Goal: Task Accomplishment & Management: Manage account settings

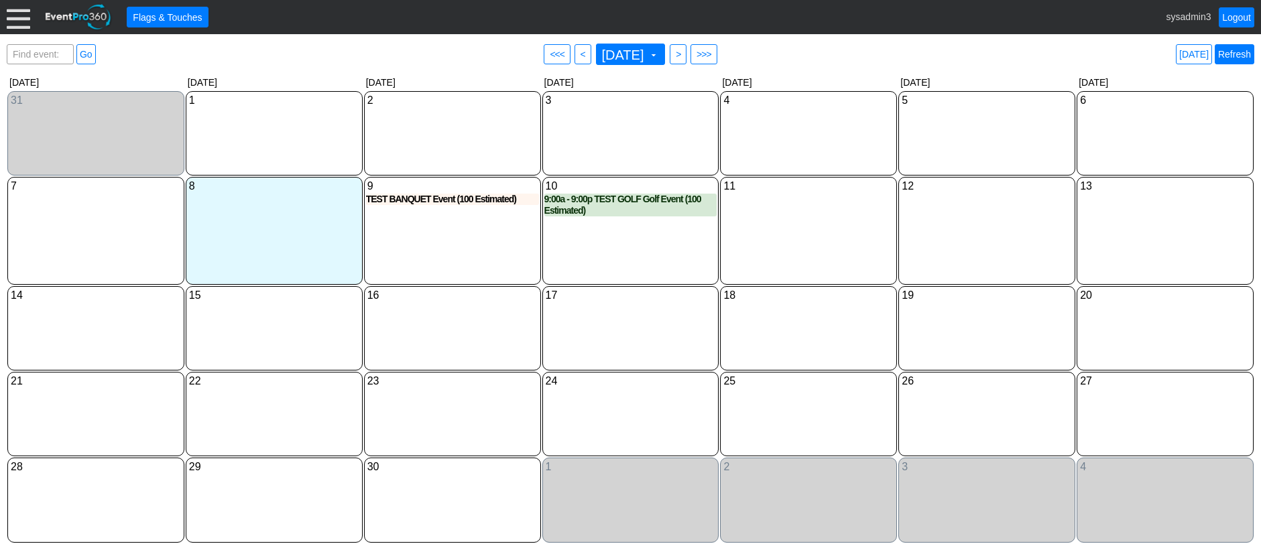
click at [1224, 53] on link "Refresh" at bounding box center [1235, 54] width 40 height 20
click at [1236, 17] on link "Logout" at bounding box center [1237, 17] width 36 height 20
click at [15, 19] on div at bounding box center [18, 16] width 23 height 23
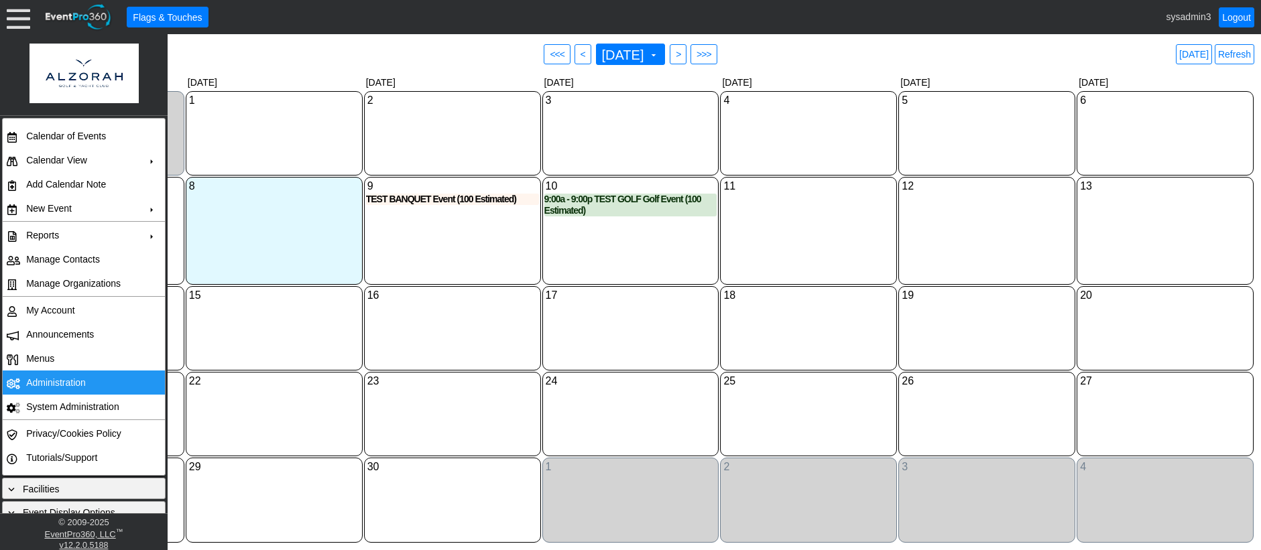
click at [52, 377] on td "Administration" at bounding box center [81, 383] width 120 height 24
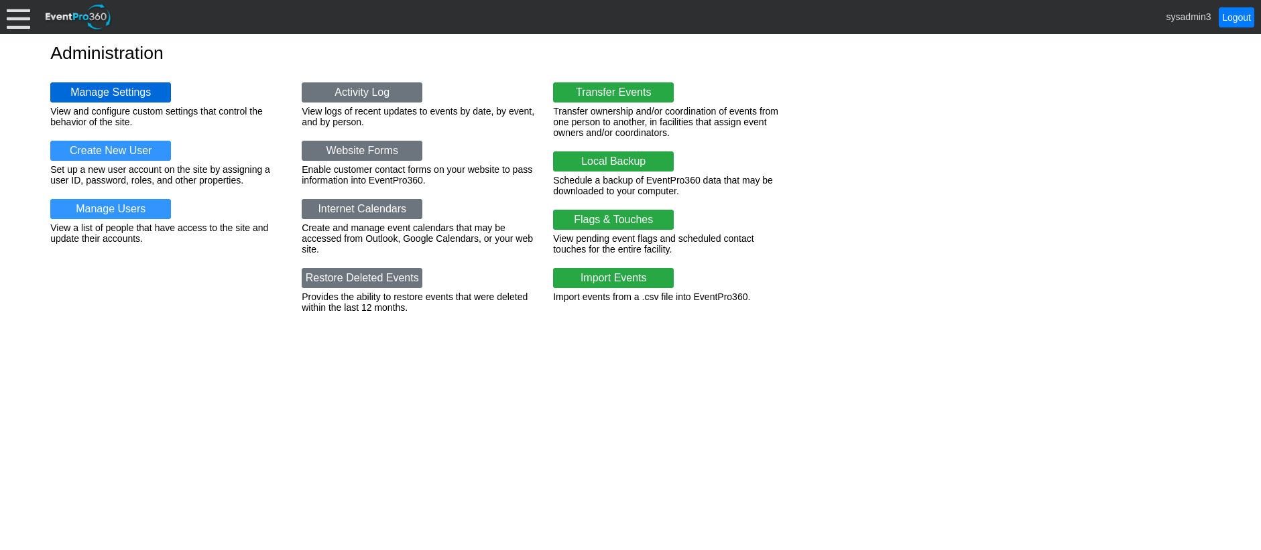
click at [126, 91] on link "Manage Settings" at bounding box center [110, 92] width 121 height 20
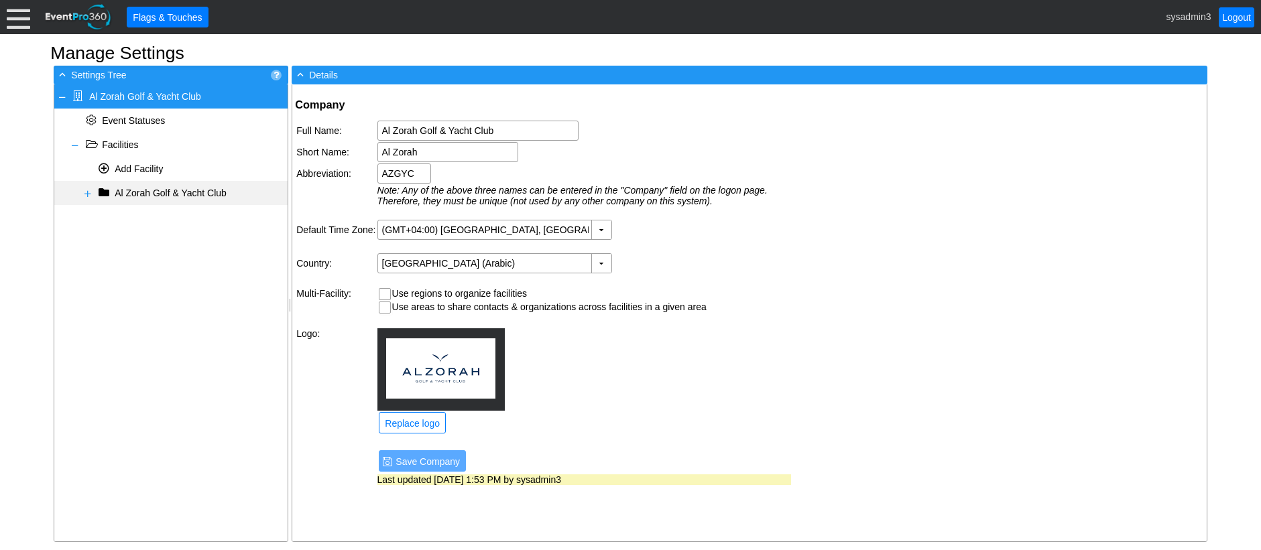
click at [86, 196] on span at bounding box center [87, 193] width 11 height 11
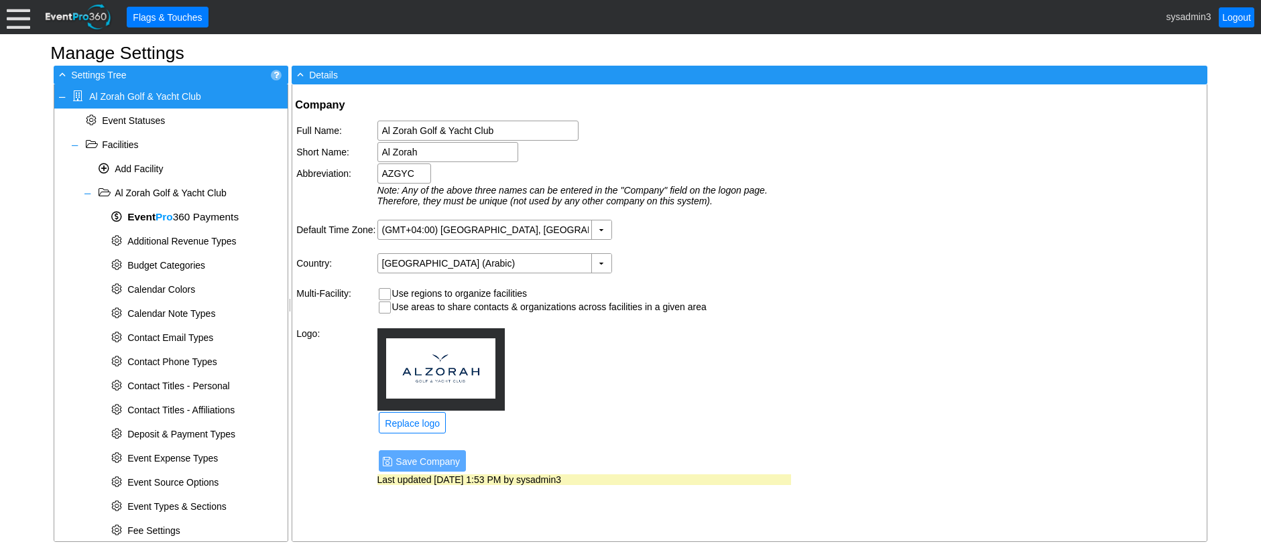
click at [12, 7] on div at bounding box center [18, 16] width 23 height 23
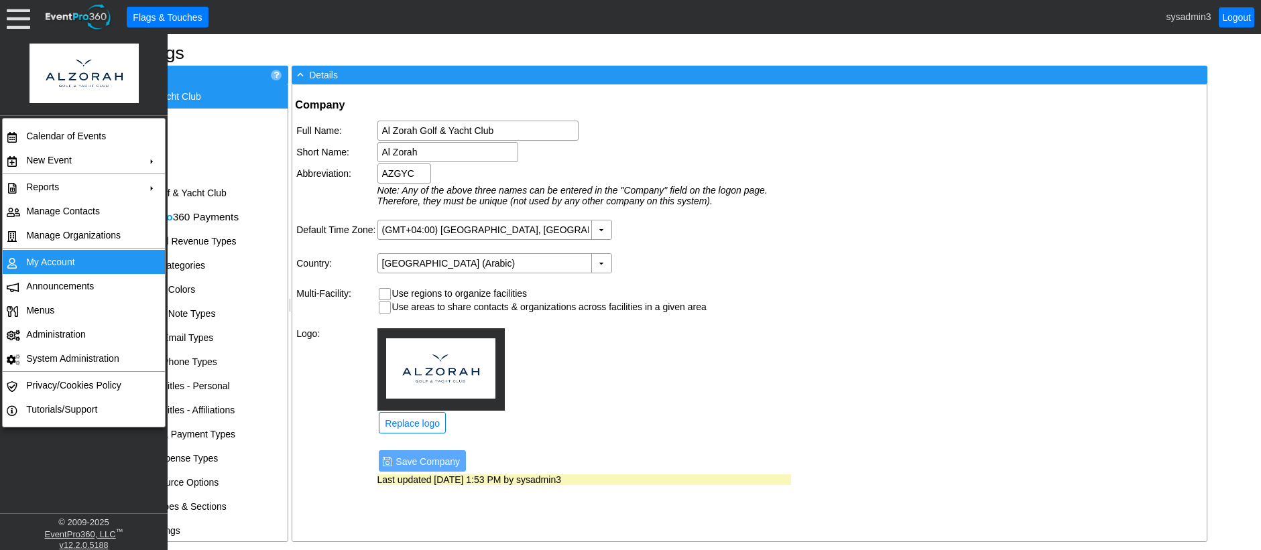
click at [66, 255] on td "My Account" at bounding box center [81, 262] width 120 height 24
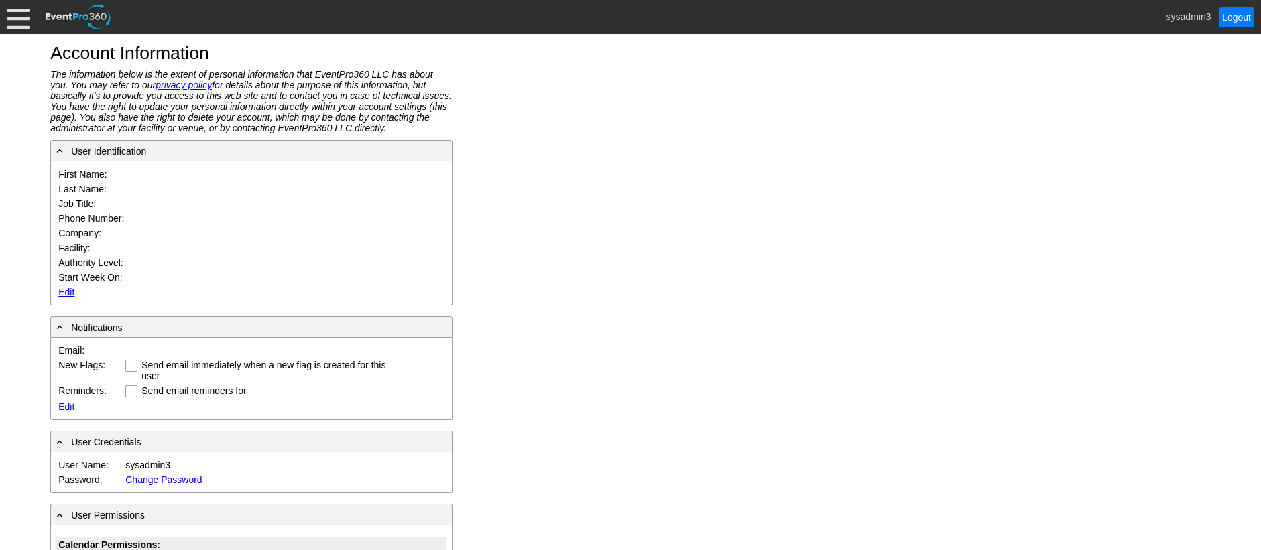
type input "System"
type input "Administrator"
type input "System Administrator"
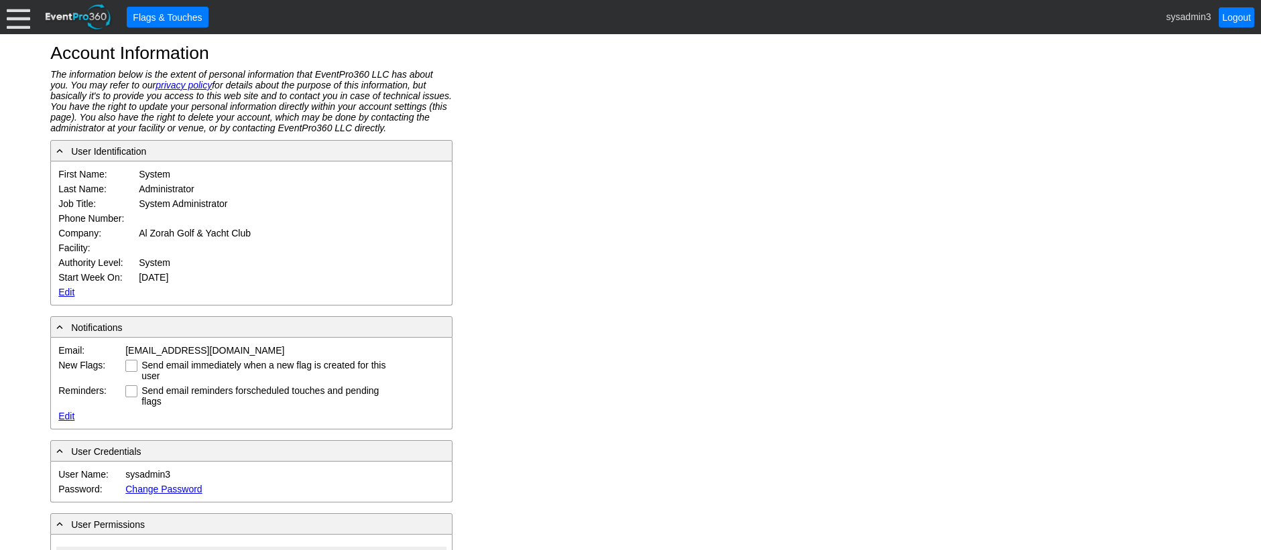
click at [68, 288] on link "Edit" at bounding box center [66, 292] width 16 height 11
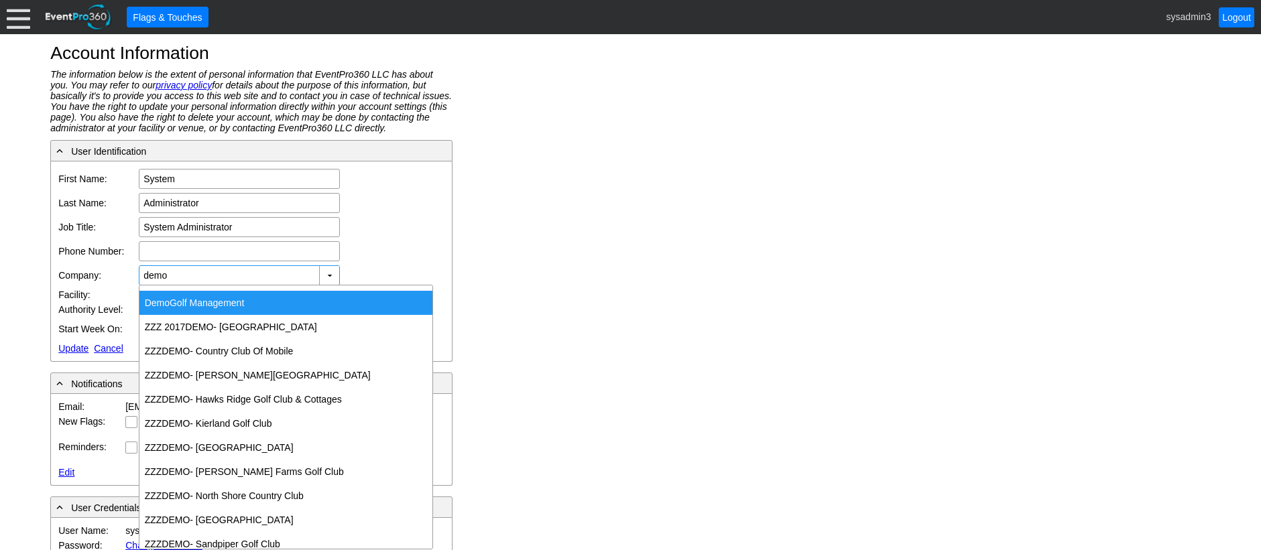
click at [232, 298] on div "Demo Golf Management" at bounding box center [285, 303] width 293 height 24
type input "Demo Golf Management"
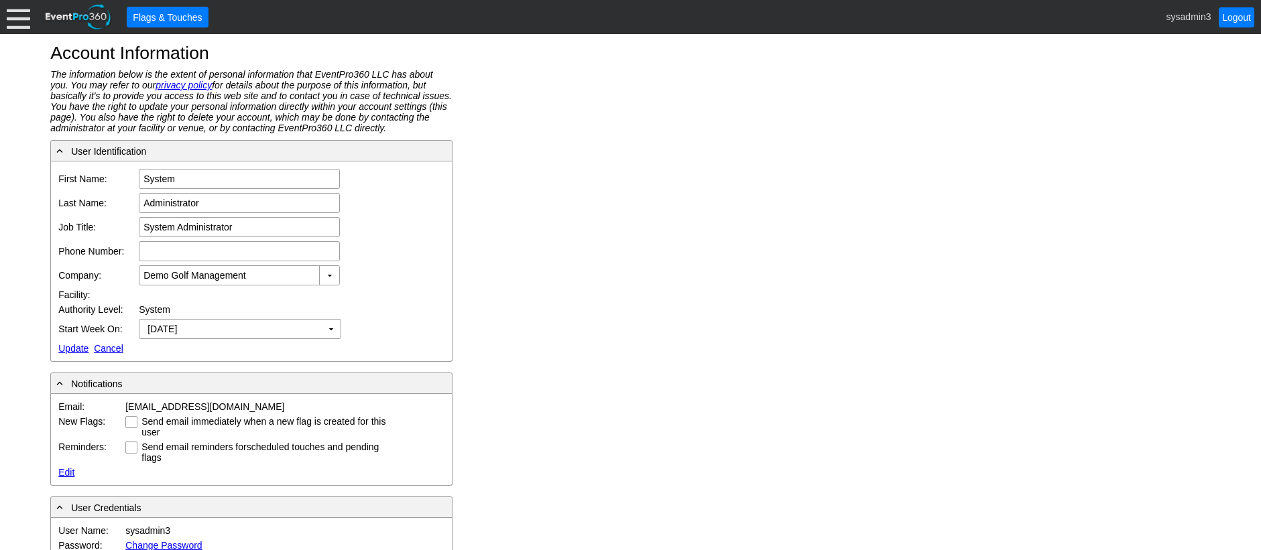
click at [78, 347] on link "Update" at bounding box center [73, 348] width 30 height 11
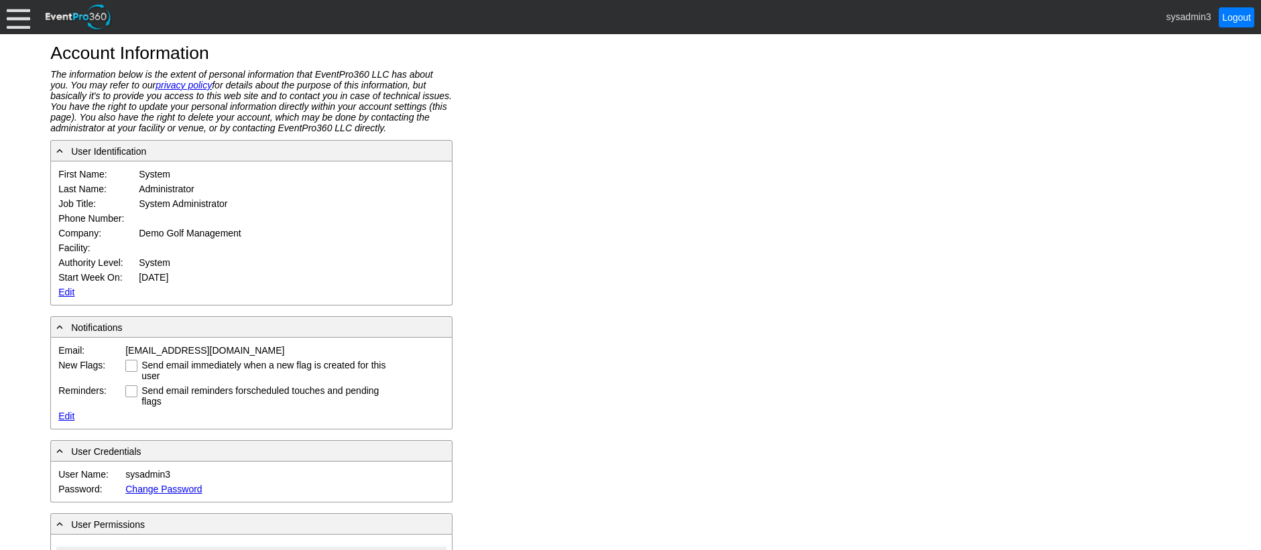
click at [15, 16] on div at bounding box center [18, 16] width 23 height 23
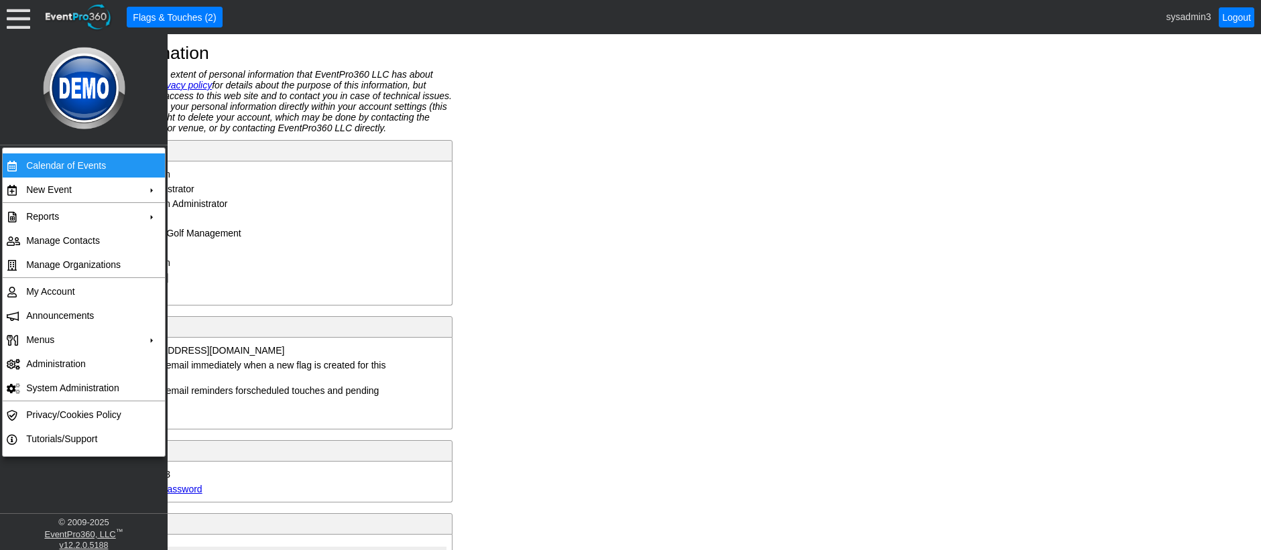
click at [62, 156] on td "Calendar of Events" at bounding box center [81, 166] width 120 height 24
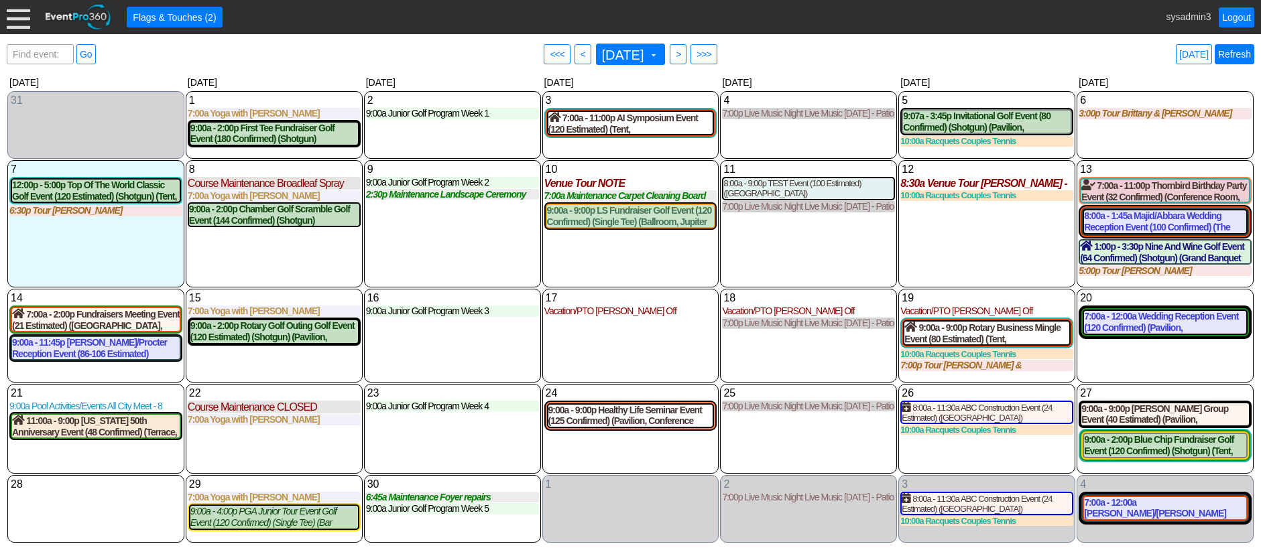
click at [1236, 51] on link "Refresh" at bounding box center [1235, 54] width 40 height 20
click at [783, 192] on div "8:00a - 9:00p TEST Event (100 Estimated) (Grand Banquet Hall)" at bounding box center [808, 188] width 170 height 21
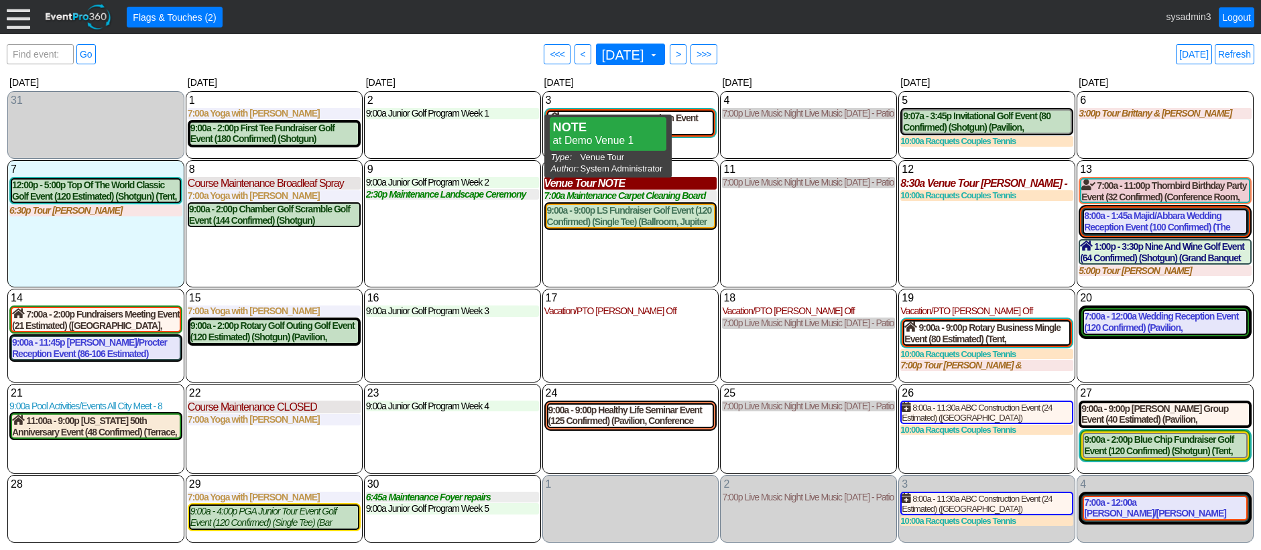
click at [592, 184] on div "Venue Tour NOTE" at bounding box center [630, 183] width 173 height 13
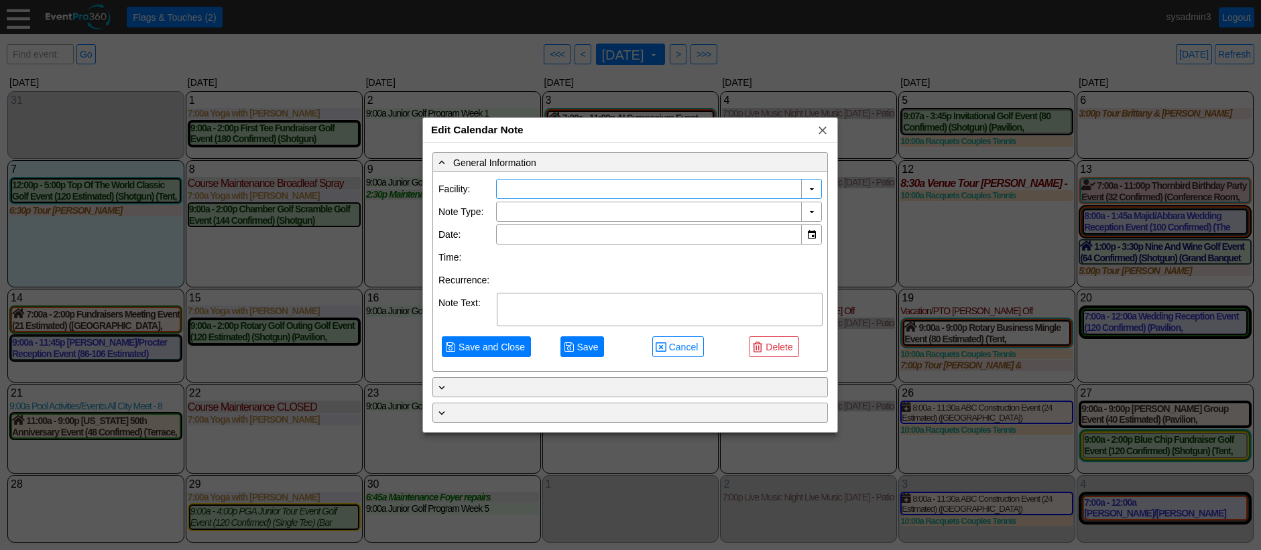
type input "Demo Venue 1"
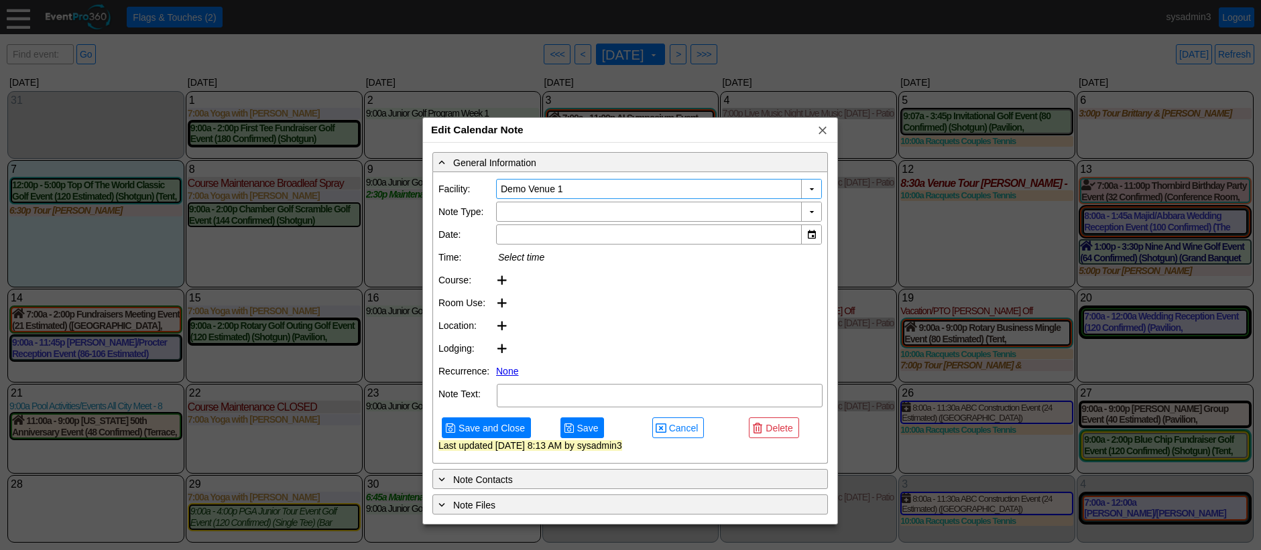
type input "9/10/2025"
type textarea "NOTE"
type input "Venue Tour"
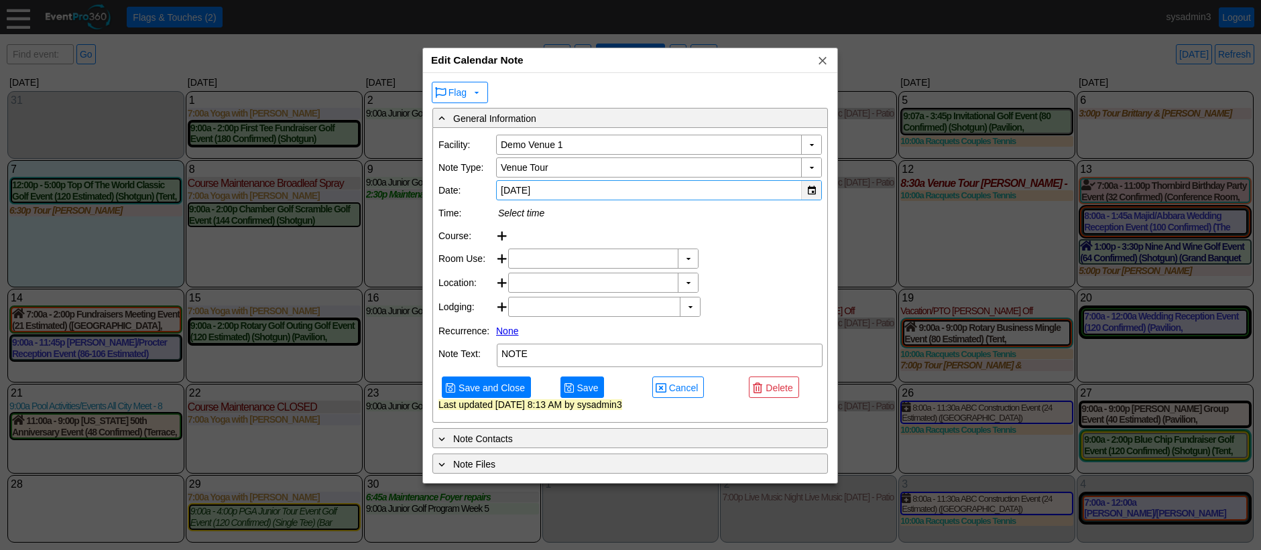
click at [815, 185] on div "▼" at bounding box center [811, 190] width 20 height 19
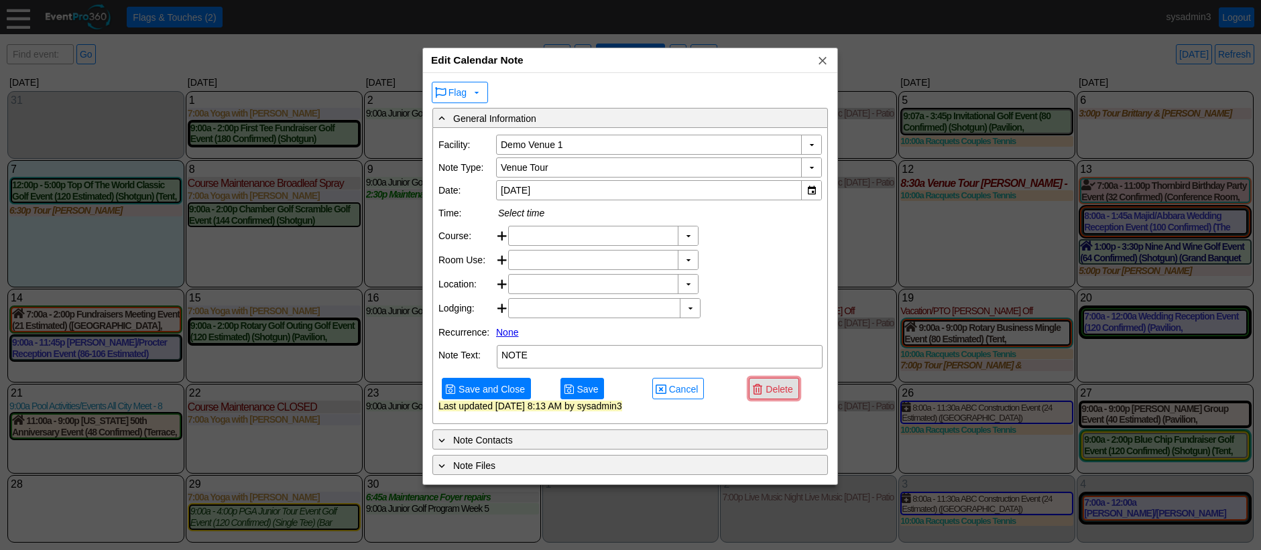
click at [782, 396] on span "Delete" at bounding box center [779, 389] width 32 height 13
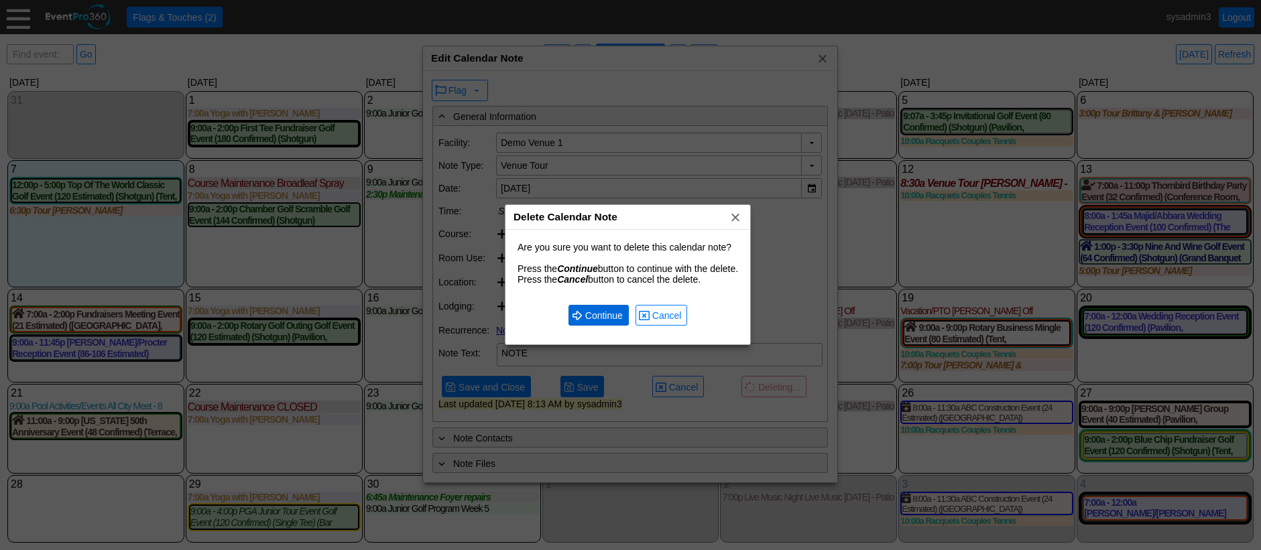
click at [605, 316] on span "Continue" at bounding box center [604, 315] width 43 height 13
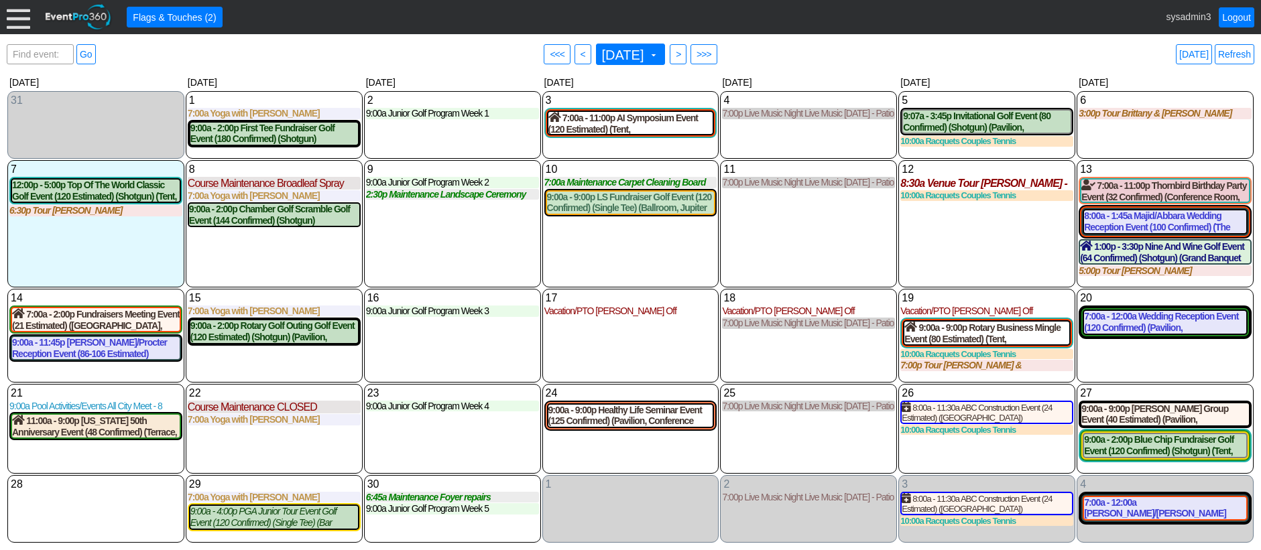
click at [14, 21] on div at bounding box center [18, 16] width 23 height 23
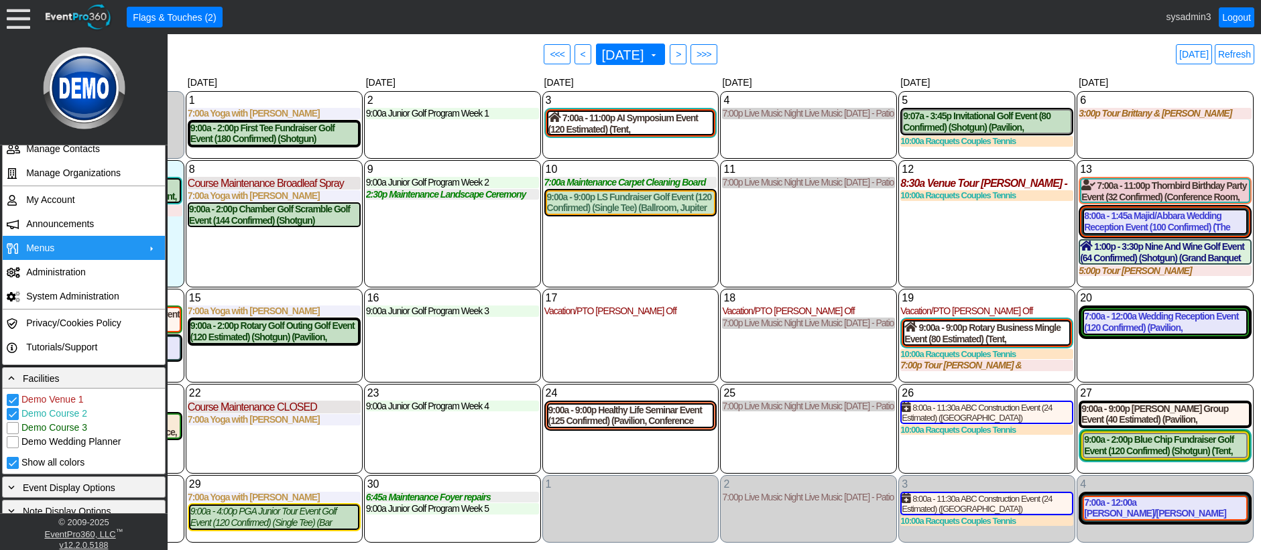
scroll to position [201, 0]
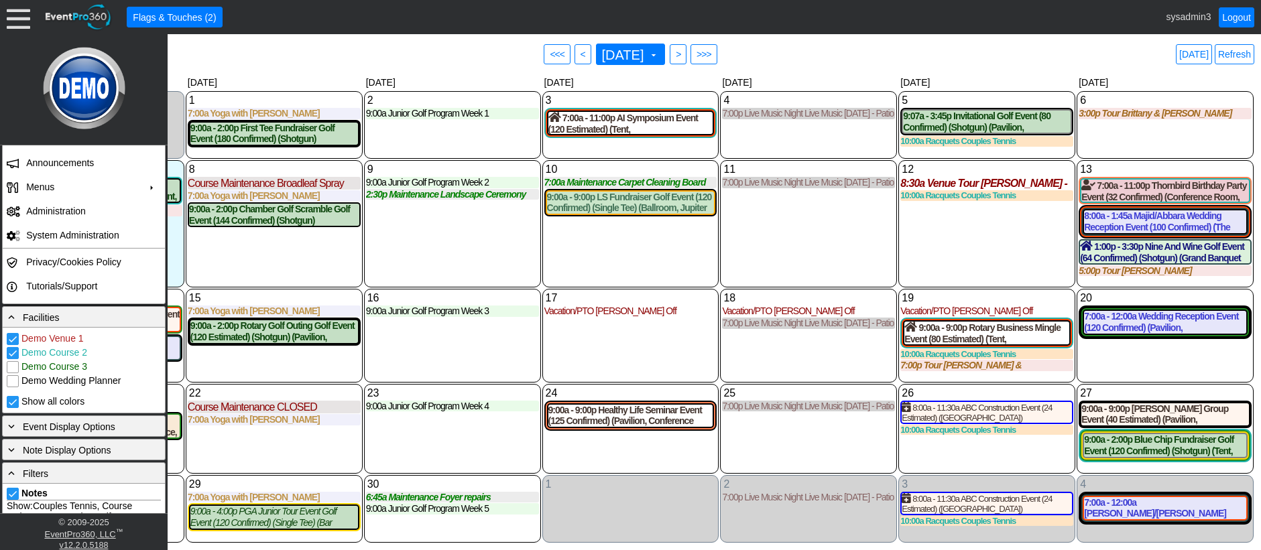
click at [11, 354] on input "Demo Course 2" at bounding box center [13, 354] width 13 height 13
checkbox input "false"
click at [656, 238] on div "10 Wednesday 7:00a Maintenance Carpet Cleaning Board Rooms Carpet Cleaning Boar…" at bounding box center [630, 223] width 177 height 127
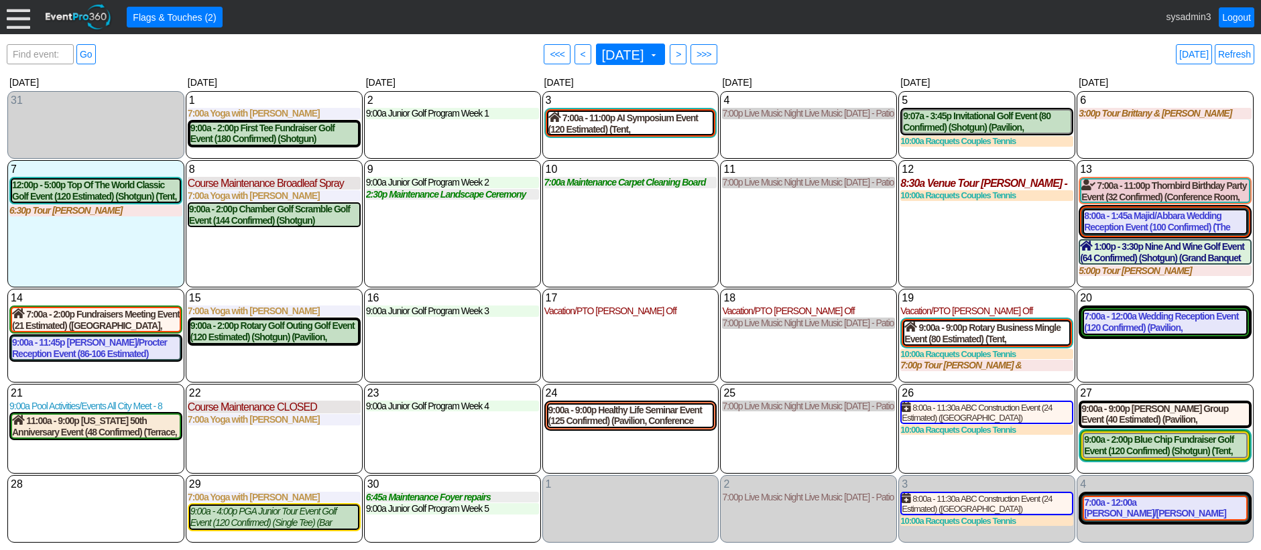
click at [19, 19] on div at bounding box center [18, 16] width 23 height 23
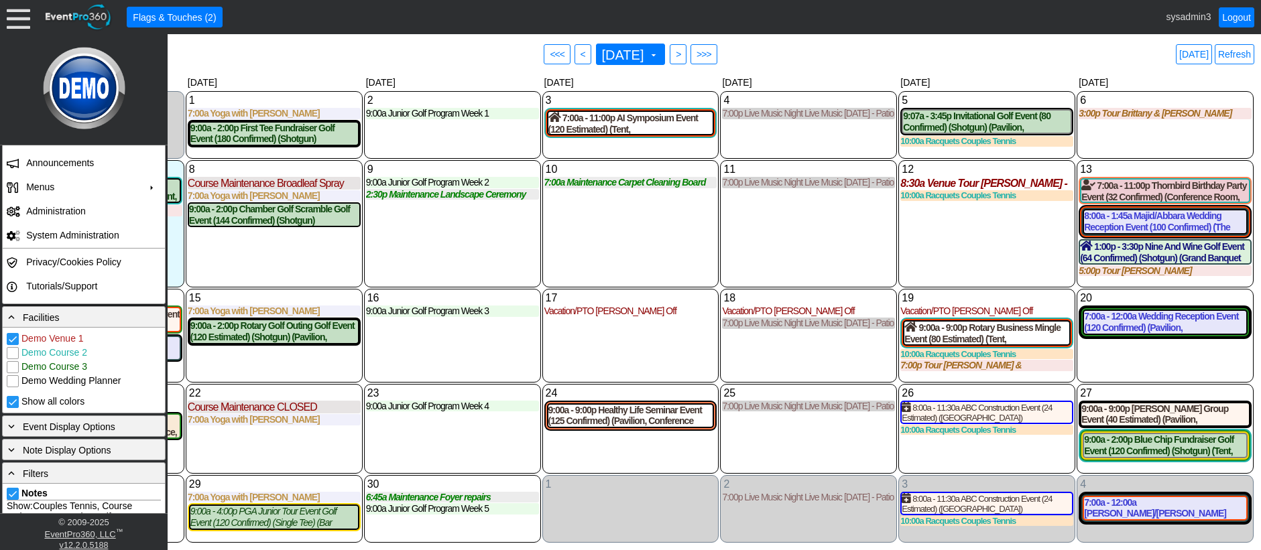
click at [463, 234] on div "9 Tuesday 9:00a Junior Golf Program Week 2 Week 2 at Demo Venue 1 Type: Junior …" at bounding box center [452, 223] width 177 height 127
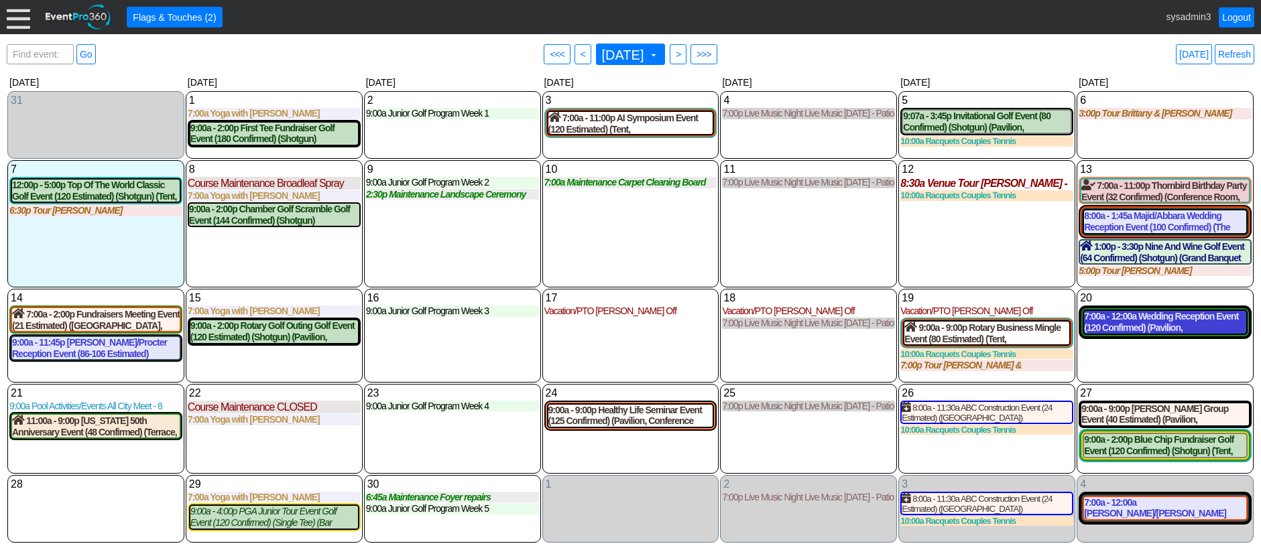
click at [1149, 320] on div "7:00a - 12:00a Wedding Reception Event (120 Confirmed) (Pavilion, Grand Banquet…" at bounding box center [1165, 322] width 162 height 23
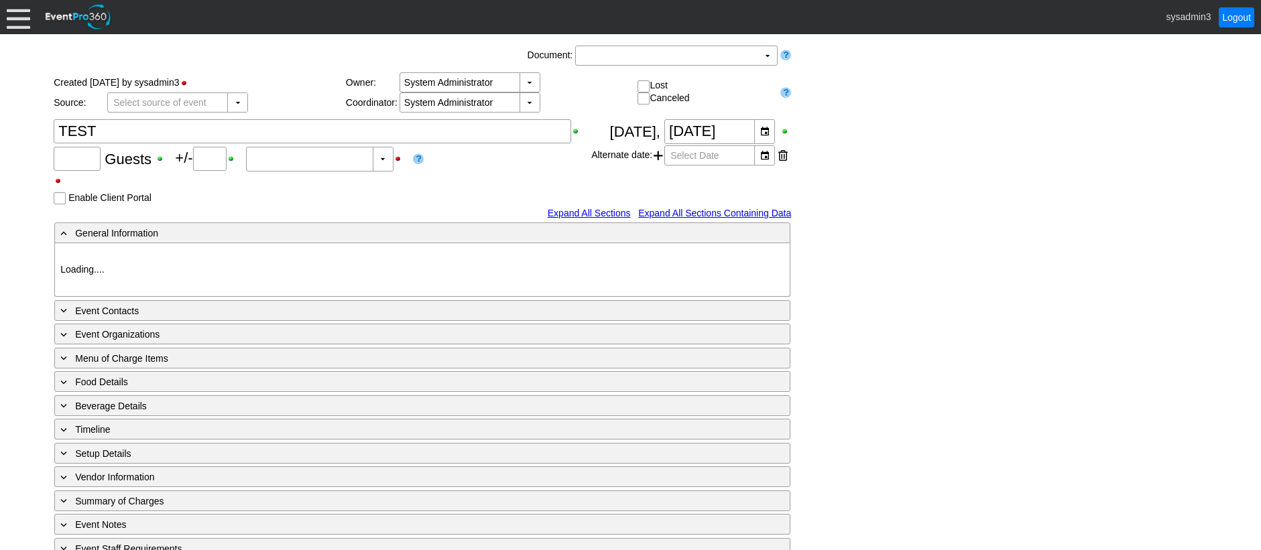
type input "100"
type input "0"
type input "Estimated"
type input "Demo Venue 1"
type input "Fundraiser"
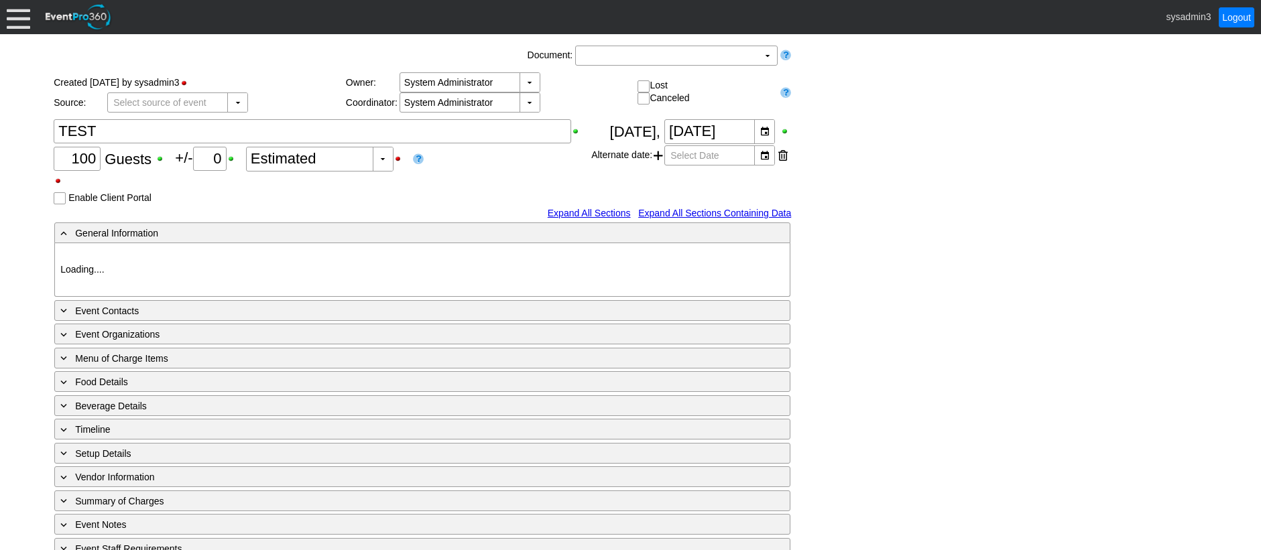
type input "1208822"
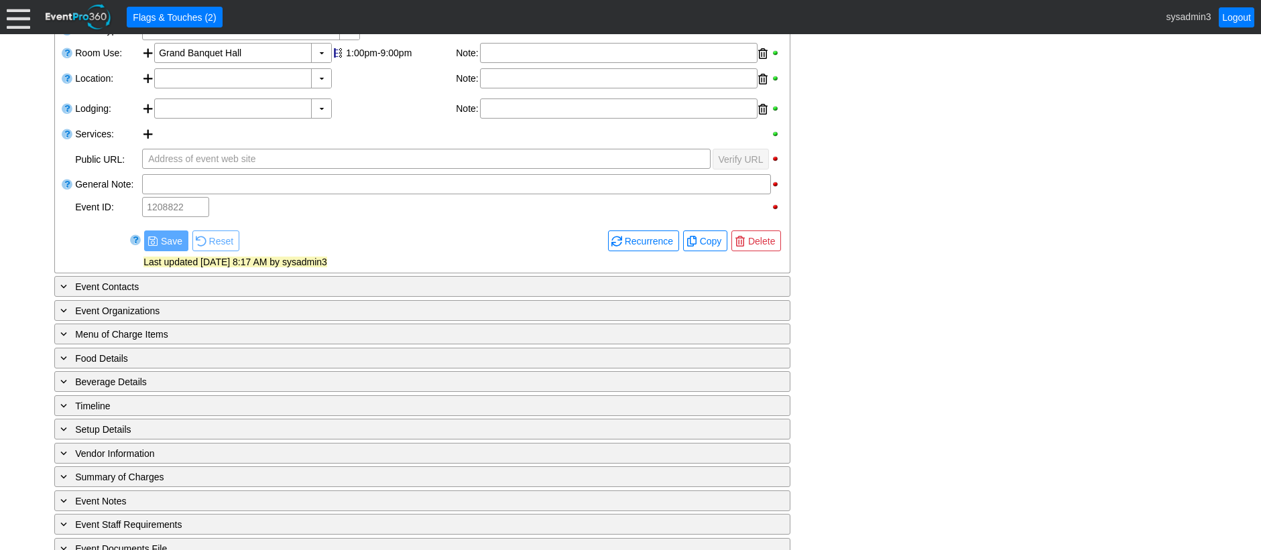
scroll to position [300, 0]
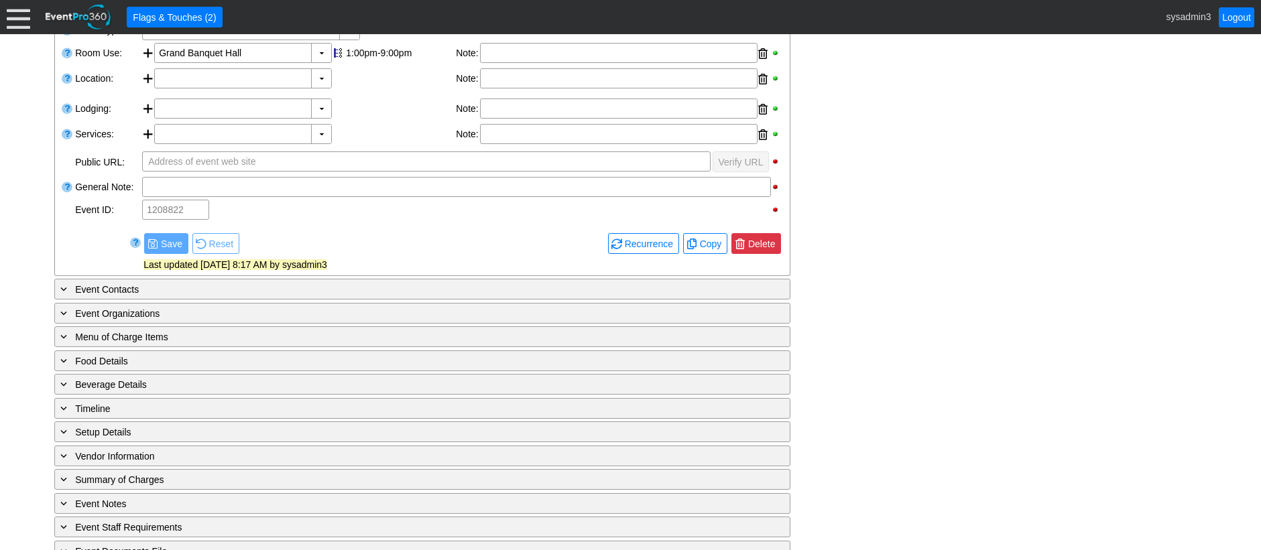
click at [774, 245] on span "Delete" at bounding box center [762, 243] width 32 height 13
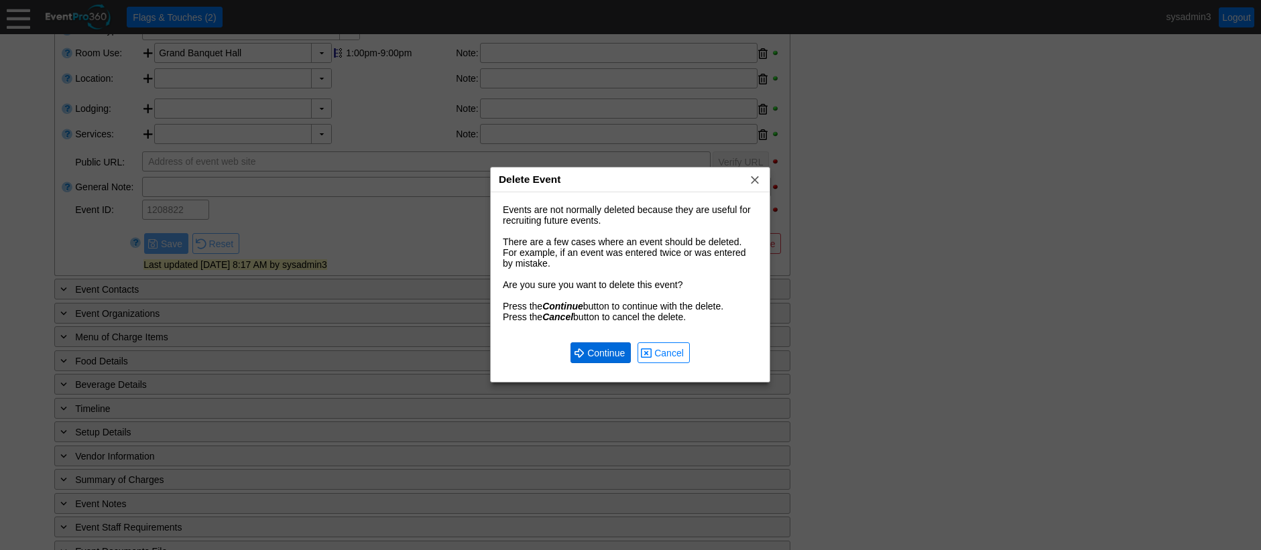
scroll to position [0, 0]
click at [619, 355] on span "Continue" at bounding box center [606, 353] width 43 height 13
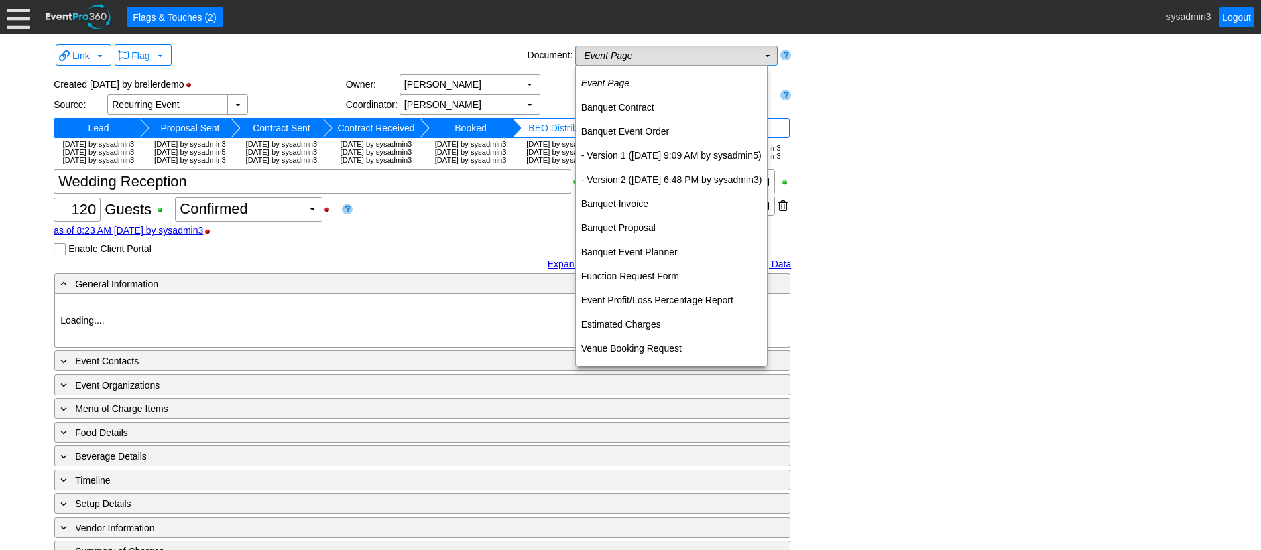
click at [736, 59] on td "Event Page Χ" at bounding box center [667, 55] width 182 height 19
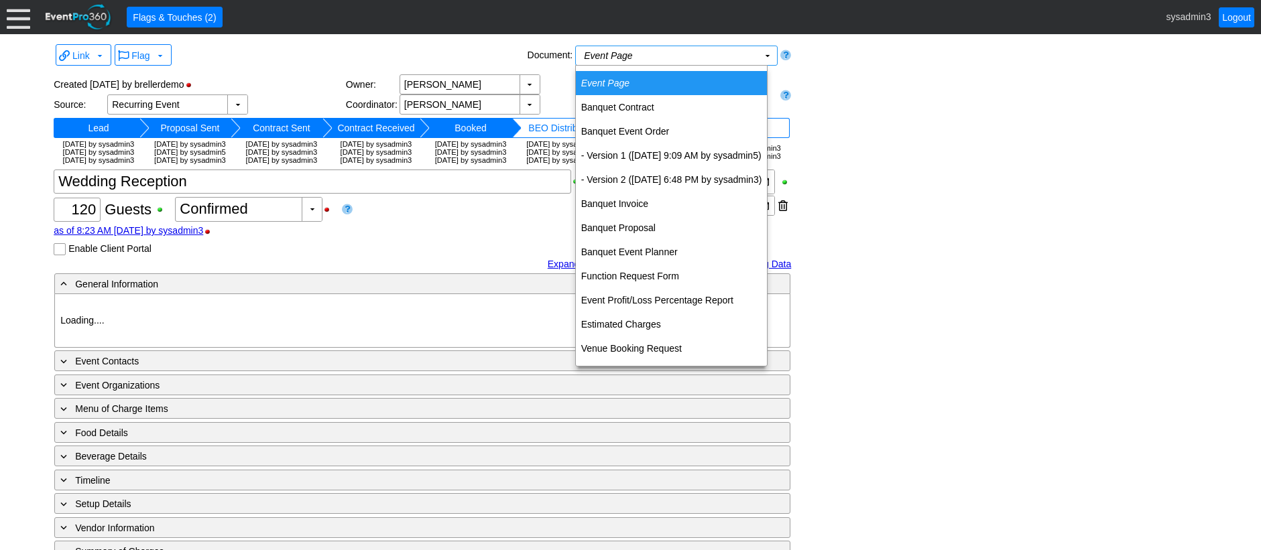
type input "Demo Venue 1"
type input "Wedding"
type input "https://eventpro360.com/"
type input "675609"
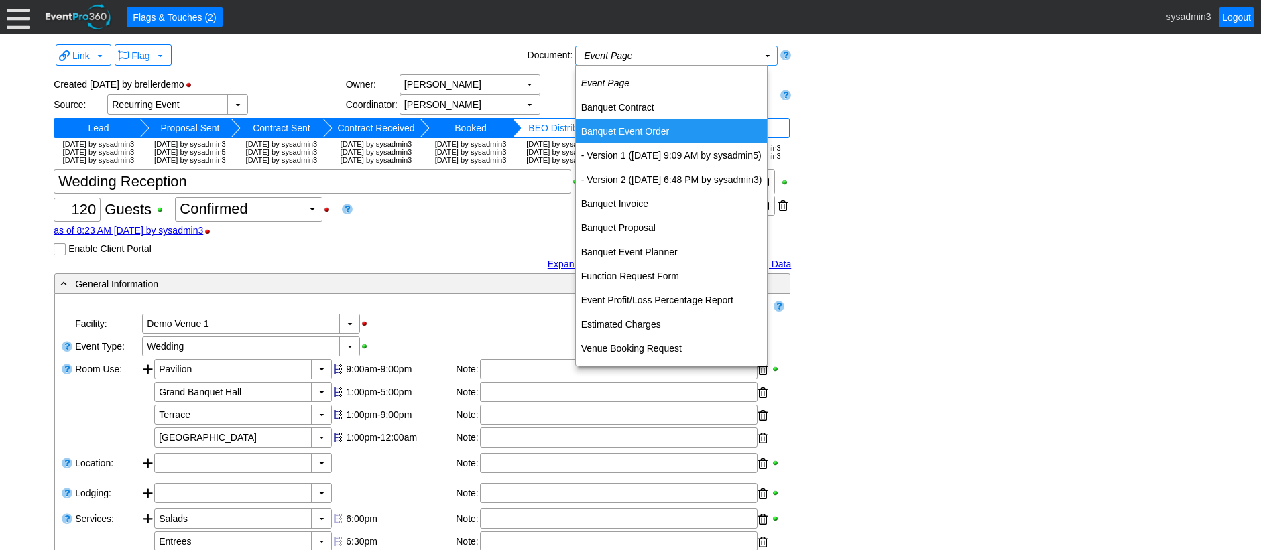
click at [619, 127] on td "Banquet Event Order" at bounding box center [672, 131] width 192 height 24
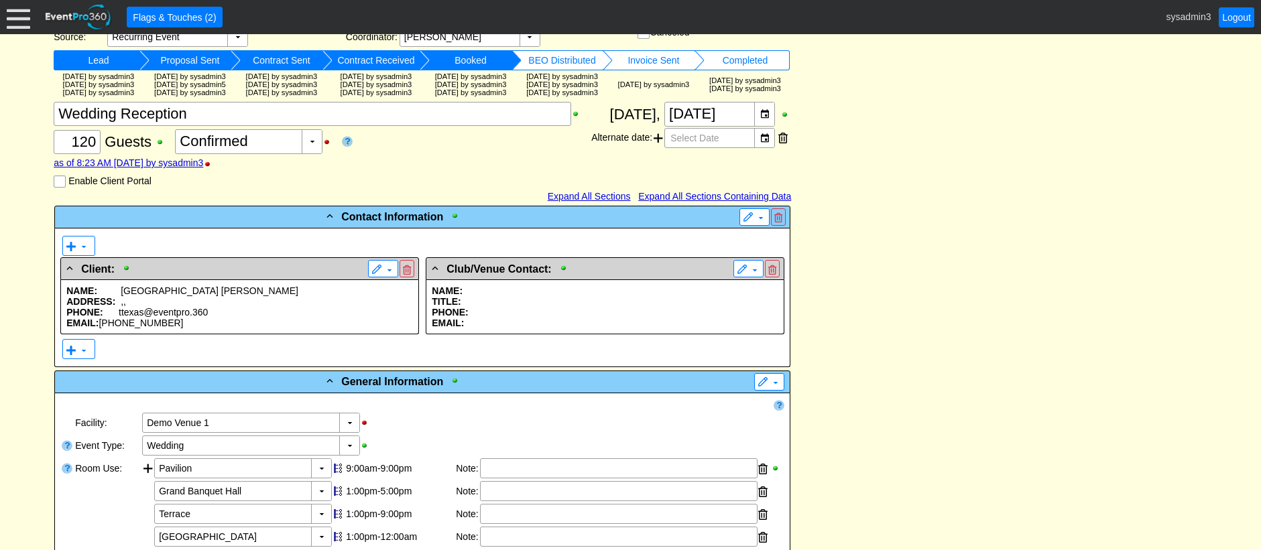
scroll to position [328, 0]
